Goal: Manage account settings

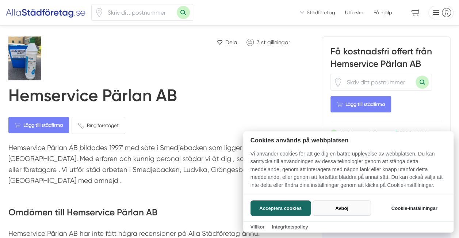
click at [338, 207] on button "Avböj" at bounding box center [342, 208] width 58 height 15
checkbox input "false"
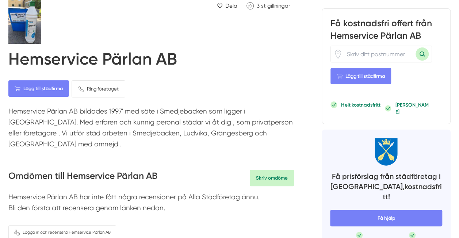
scroll to position [37, 0]
